Goal: Transaction & Acquisition: Purchase product/service

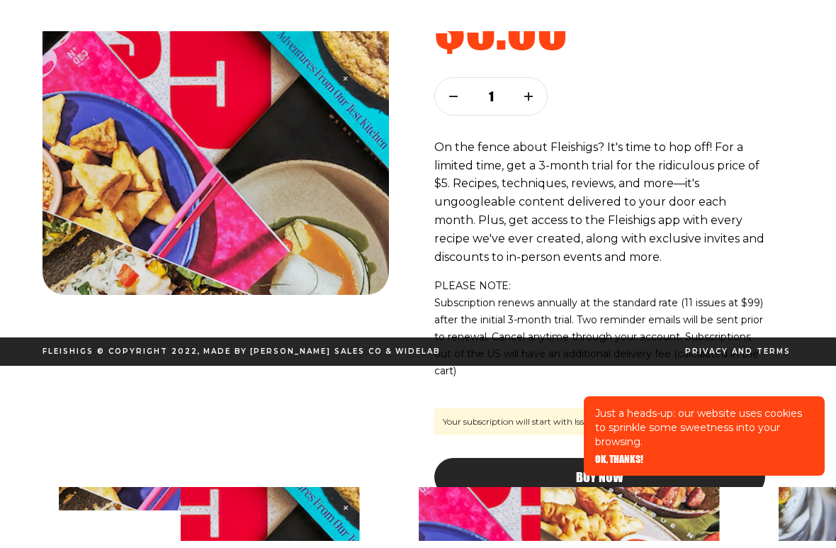
scroll to position [172, 0]
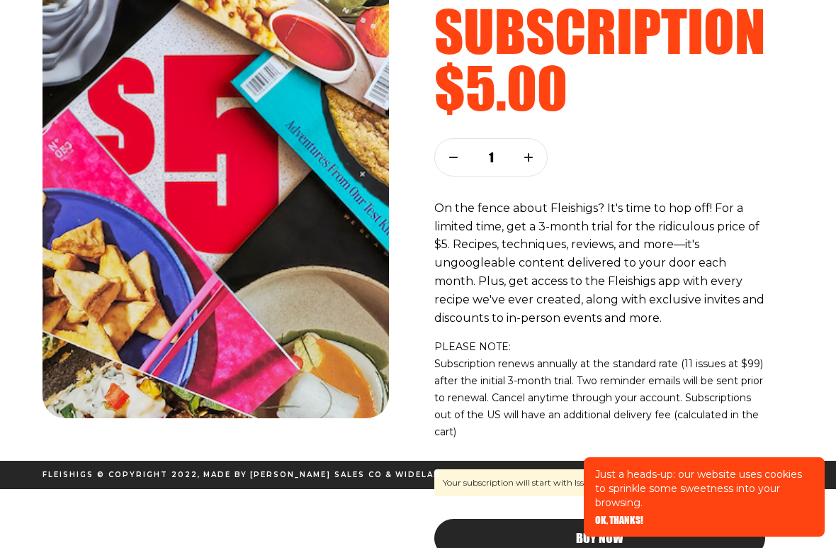
click at [626, 485] on span "OK, THANKS!" at bounding box center [619, 520] width 48 height 10
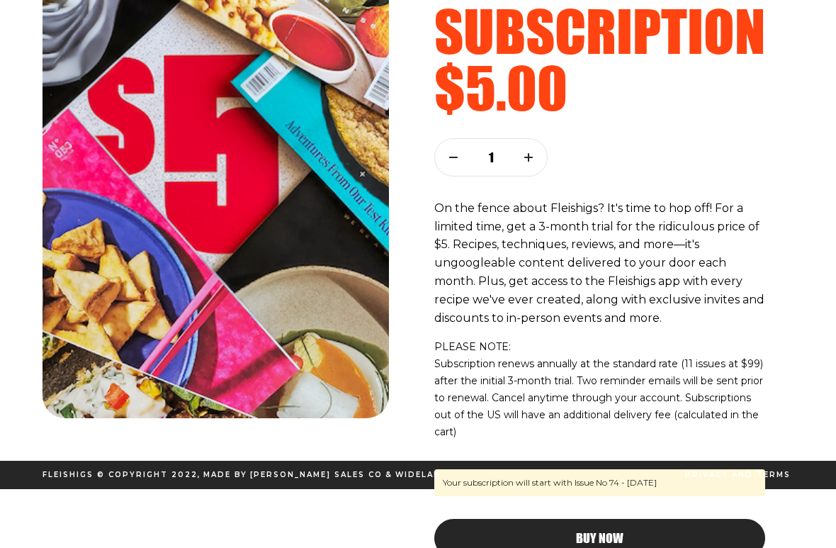
click at [788, 476] on span "Privacy and terms" at bounding box center [738, 474] width 106 height 9
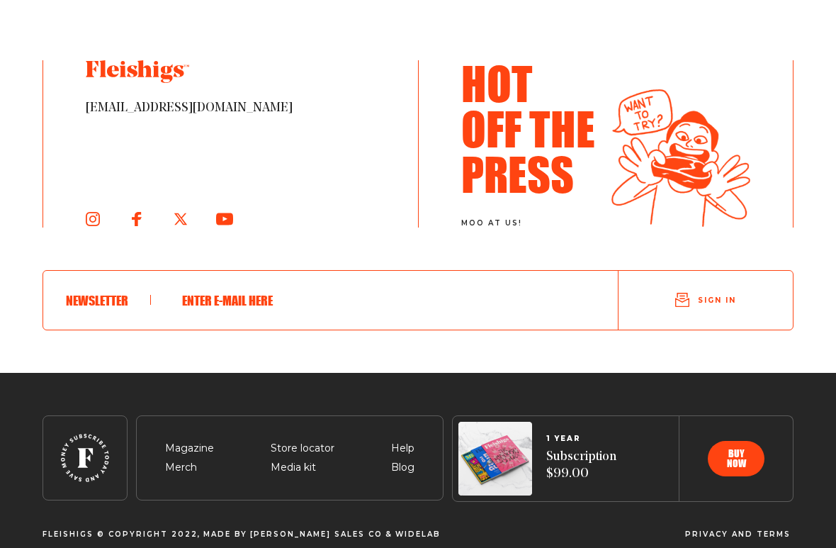
scroll to position [2860, 0]
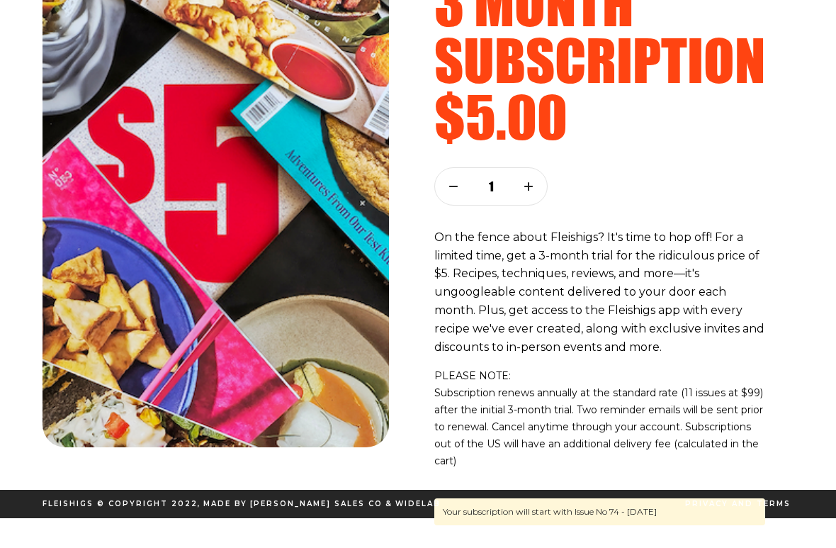
scroll to position [172, 0]
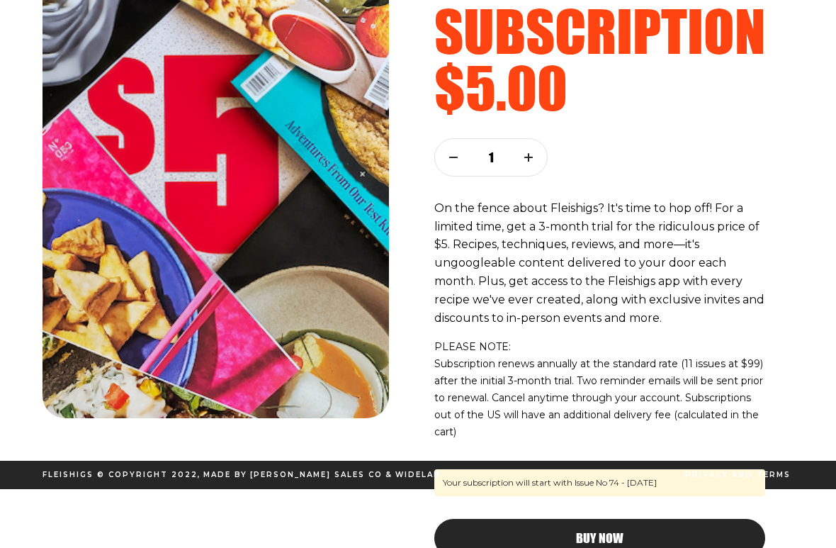
click at [629, 485] on div "Buy Now" at bounding box center [600, 537] width 274 height 13
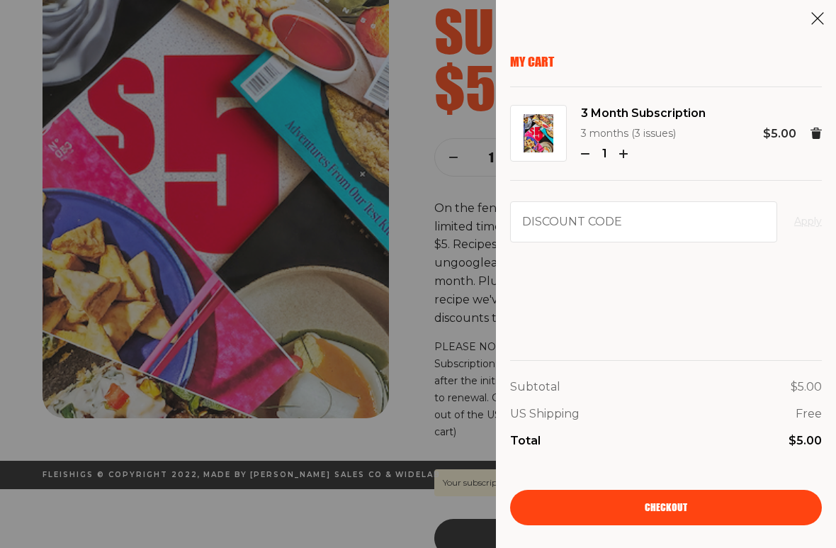
click at [670, 485] on span "Checkout" at bounding box center [666, 507] width 43 height 10
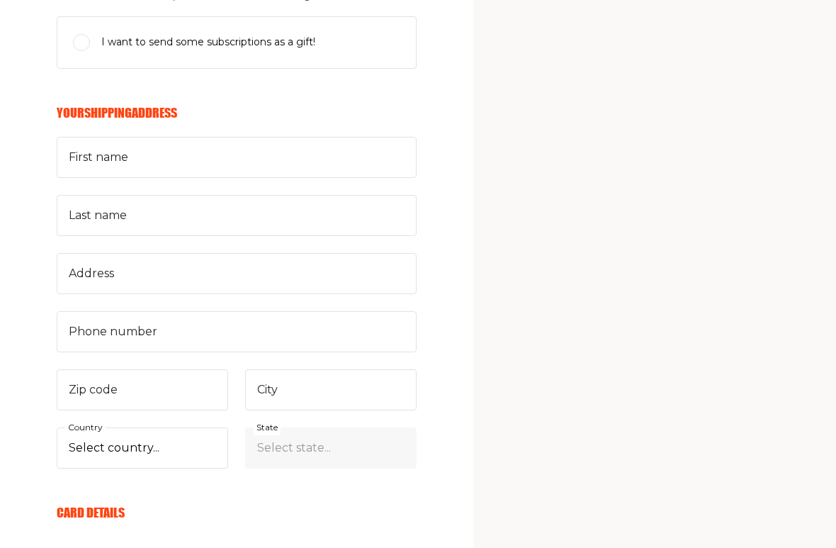
scroll to position [364, 0]
click at [176, 439] on select "Select country... [GEOGRAPHIC_DATA] [GEOGRAPHIC_DATA] (+$29/subscription) [GEOG…" at bounding box center [142, 447] width 171 height 41
select select "CA"
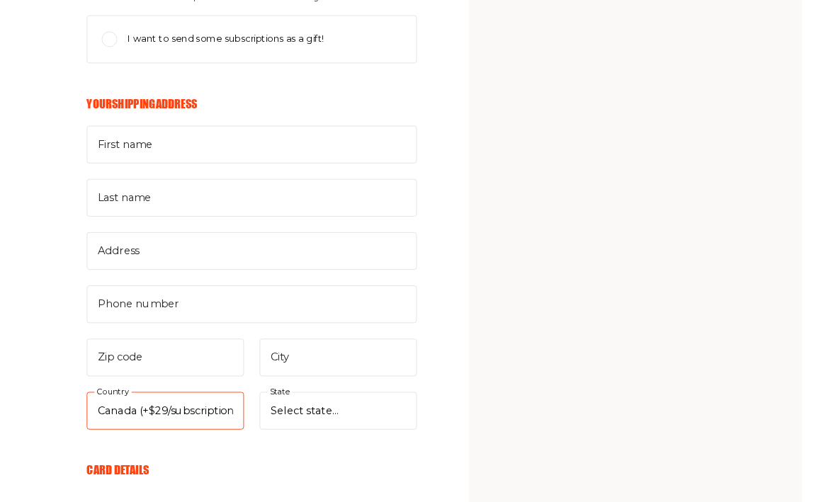
scroll to position [0, 0]
